Goal: Task Accomplishment & Management: Use online tool/utility

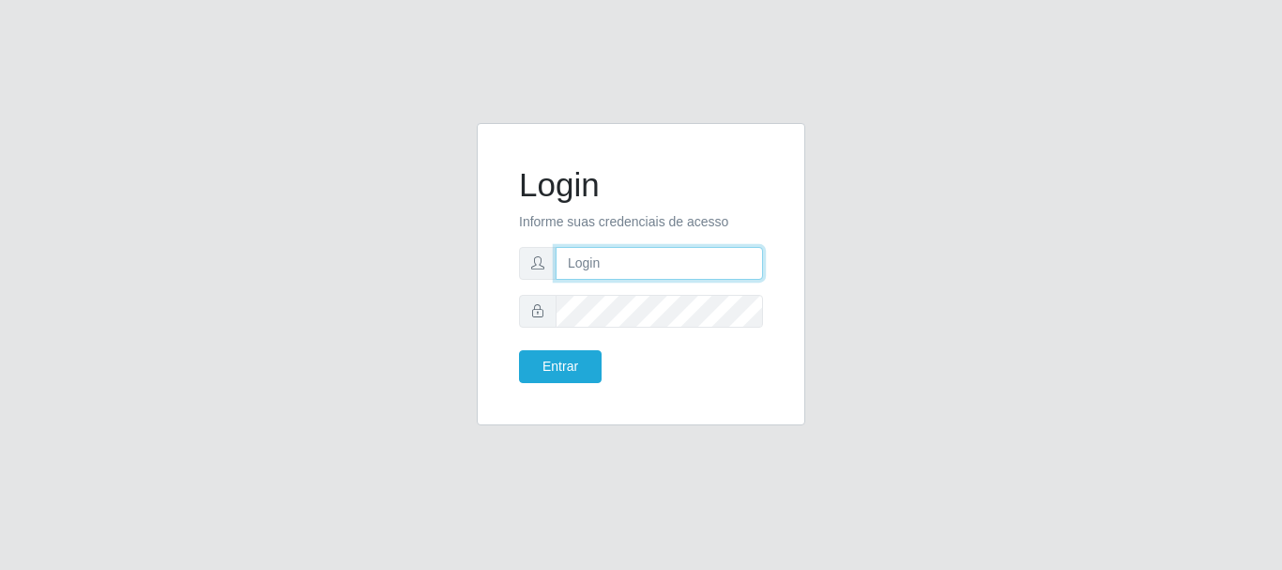
drag, startPoint x: 632, startPoint y: 248, endPoint x: 617, endPoint y: 271, distance: 27.8
click at [634, 248] on input "text" at bounding box center [658, 263] width 207 height 33
type input "[EMAIL_ADDRESS][DOMAIN_NAME]"
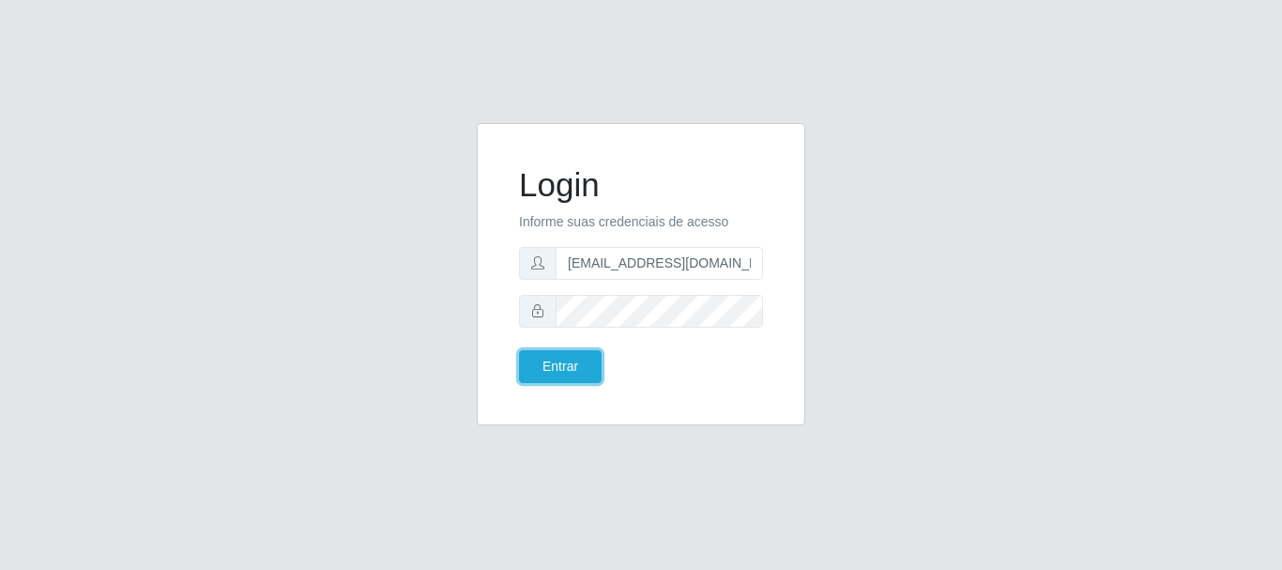
drag, startPoint x: 544, startPoint y: 372, endPoint x: 535, endPoint y: 402, distance: 32.4
click at [539, 396] on div "Login Informe suas credenciais de acesso [EMAIL_ADDRESS][DOMAIN_NAME] Entrar" at bounding box center [640, 273] width 281 height 255
click at [548, 375] on button "Entrar" at bounding box center [560, 366] width 83 height 33
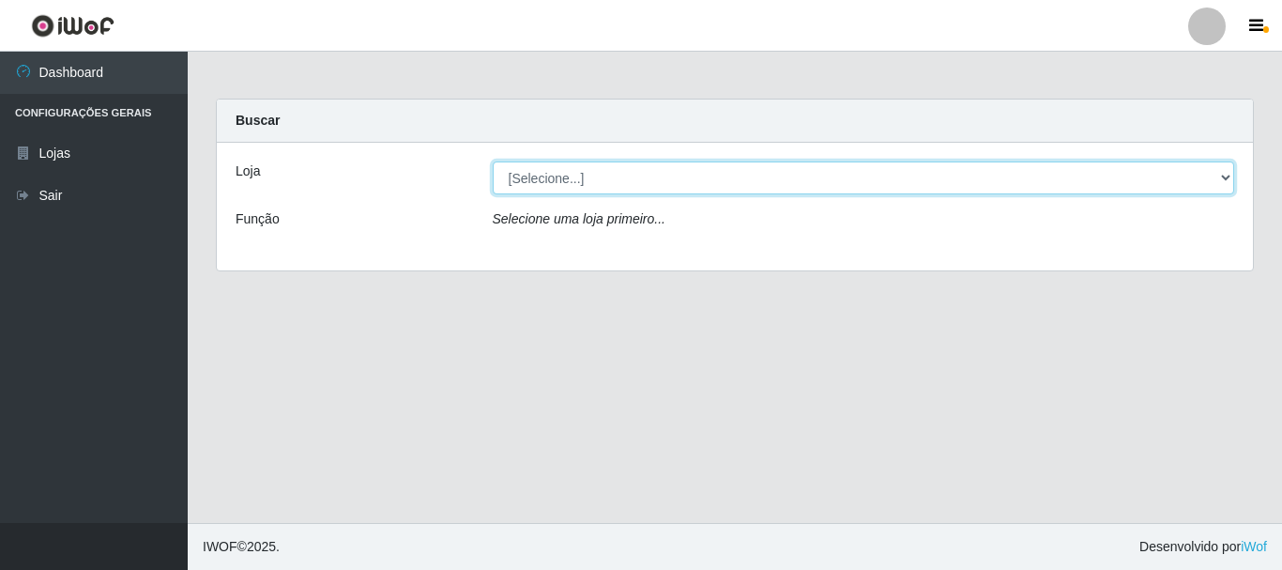
click at [578, 181] on select "[Selecione...] Super Show - [PERSON_NAME]" at bounding box center [864, 177] width 742 height 33
click at [493, 161] on select "[Selecione...] Super Show - [PERSON_NAME]" at bounding box center [864, 177] width 742 height 33
select select "120"
click option "Super Show - [PERSON_NAME]" at bounding box center [0, 0] width 0 height 0
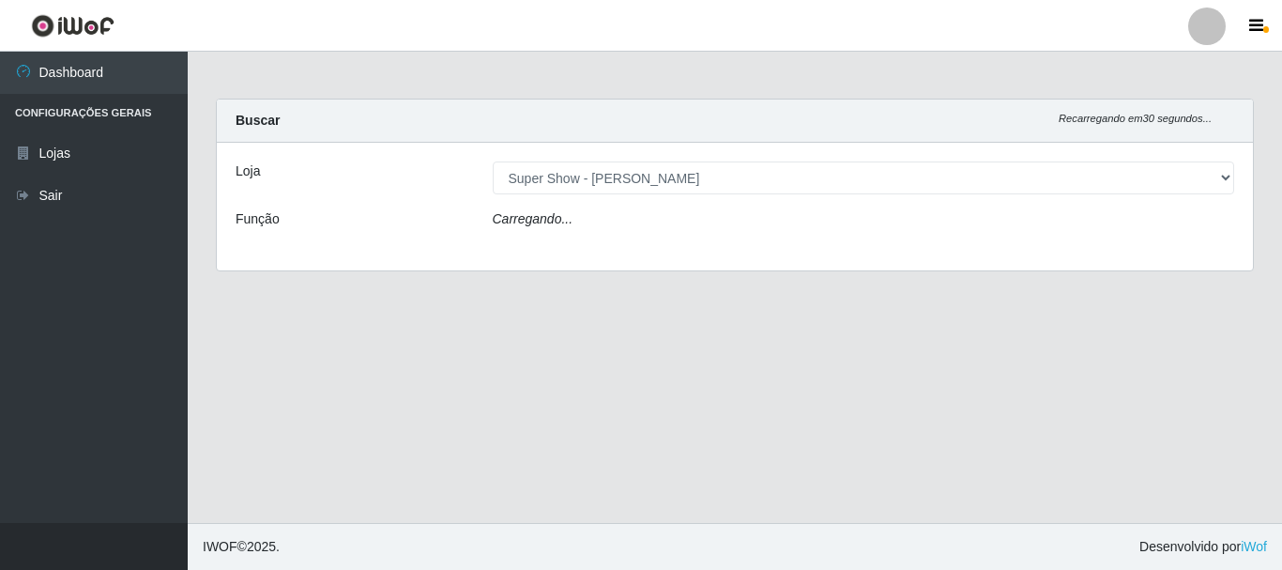
click at [570, 222] on div "Carregando..." at bounding box center [863, 222] width 770 height 27
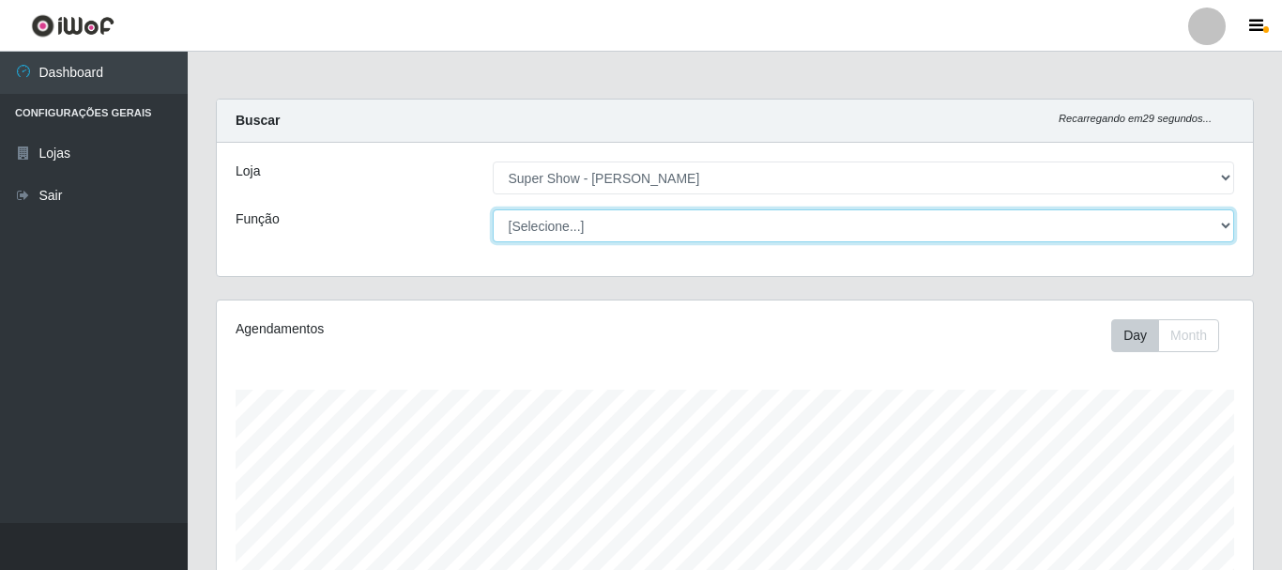
scroll to position [389, 1036]
select select "16"
click option "ASG" at bounding box center [0, 0] width 0 height 0
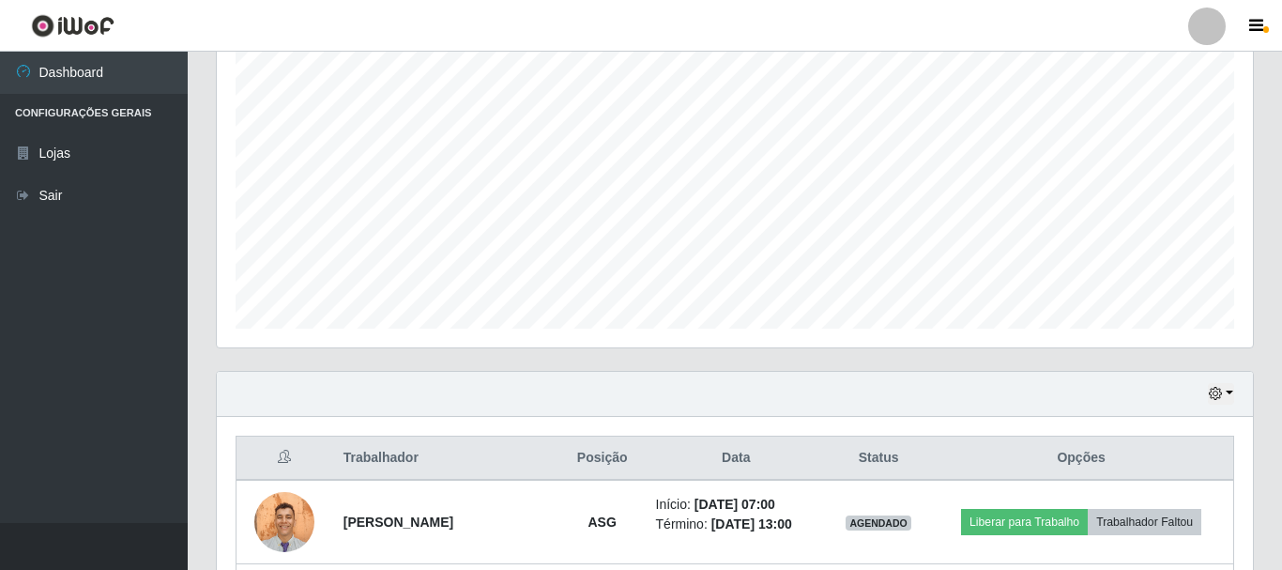
scroll to position [509, 0]
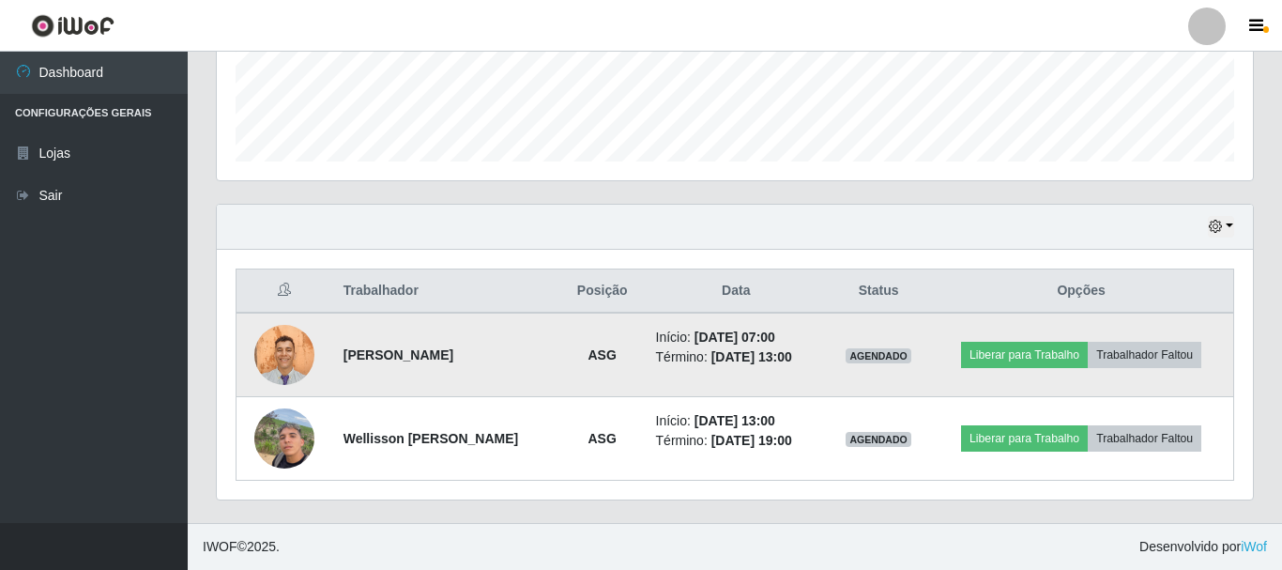
click at [278, 364] on img at bounding box center [284, 354] width 60 height 81
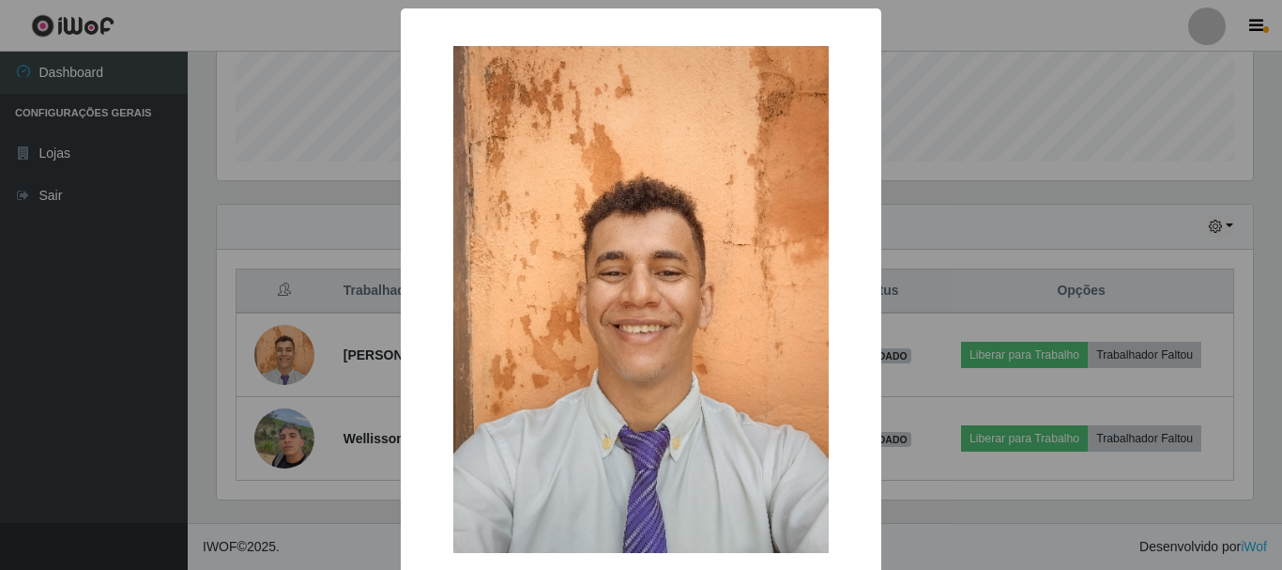
click at [346, 106] on div "× OK Cancel" at bounding box center [641, 285] width 1282 height 570
